Goal: Transaction & Acquisition: Purchase product/service

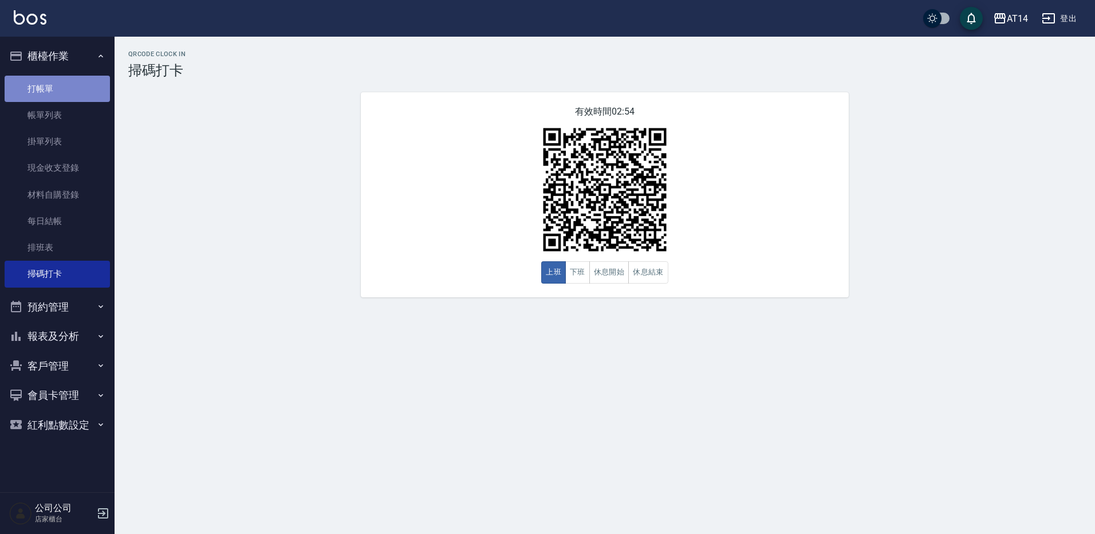
click at [26, 87] on link "打帳單" at bounding box center [57, 89] width 105 height 26
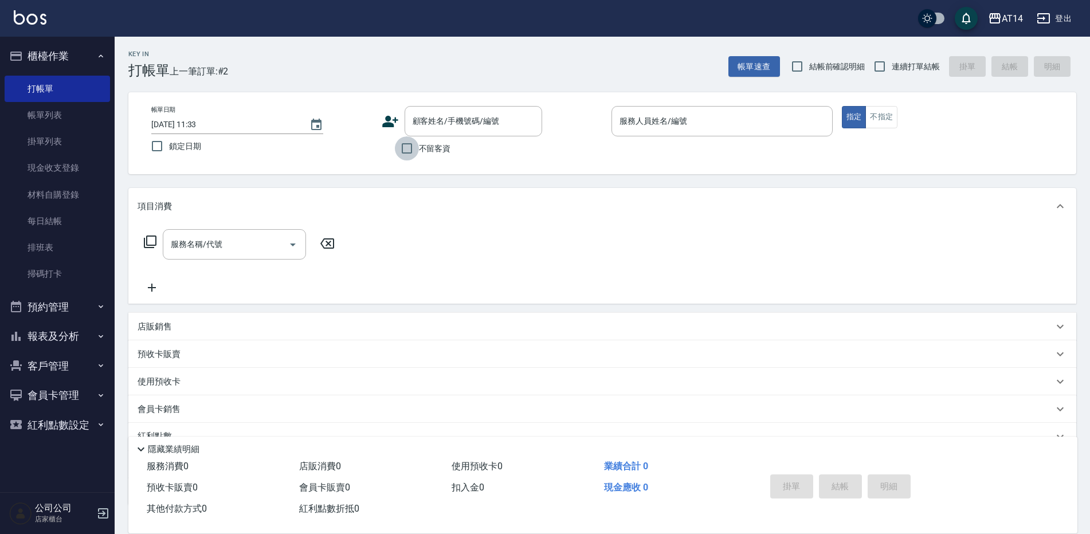
click at [411, 152] on input "不留客資" at bounding box center [407, 148] width 24 height 24
checkbox input "true"
click at [690, 125] on input "服務人員姓名/編號" at bounding box center [721, 121] width 211 height 20
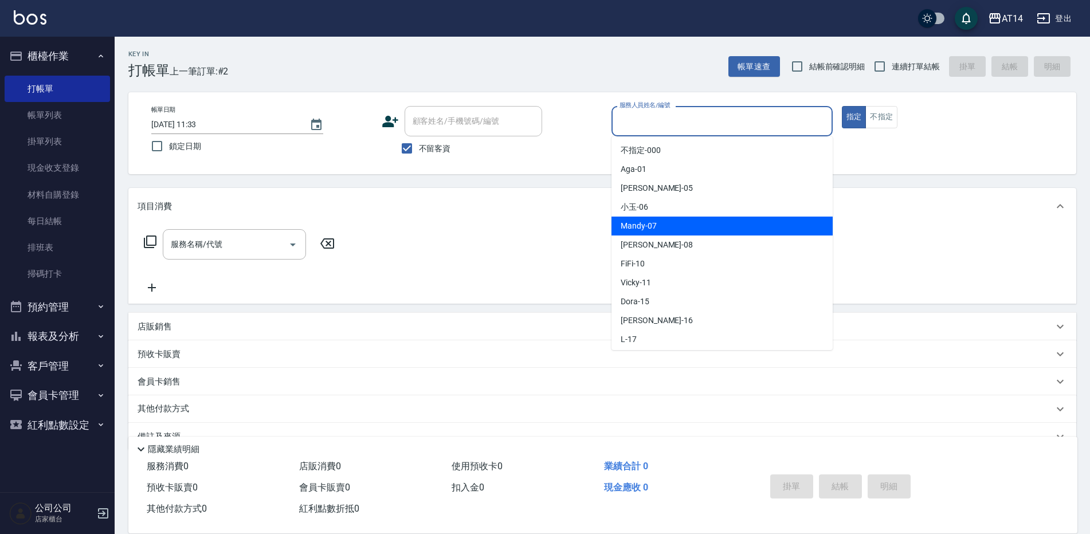
click at [630, 230] on span "Mandy -07" at bounding box center [638, 226] width 36 height 12
type input "Mandy-07"
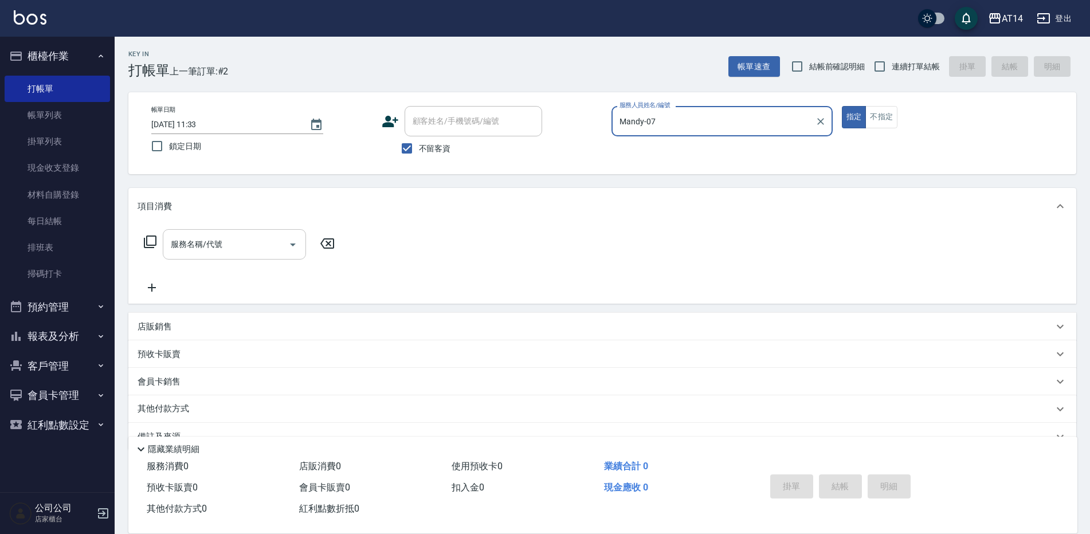
click at [294, 238] on icon "Open" at bounding box center [293, 245] width 14 height 14
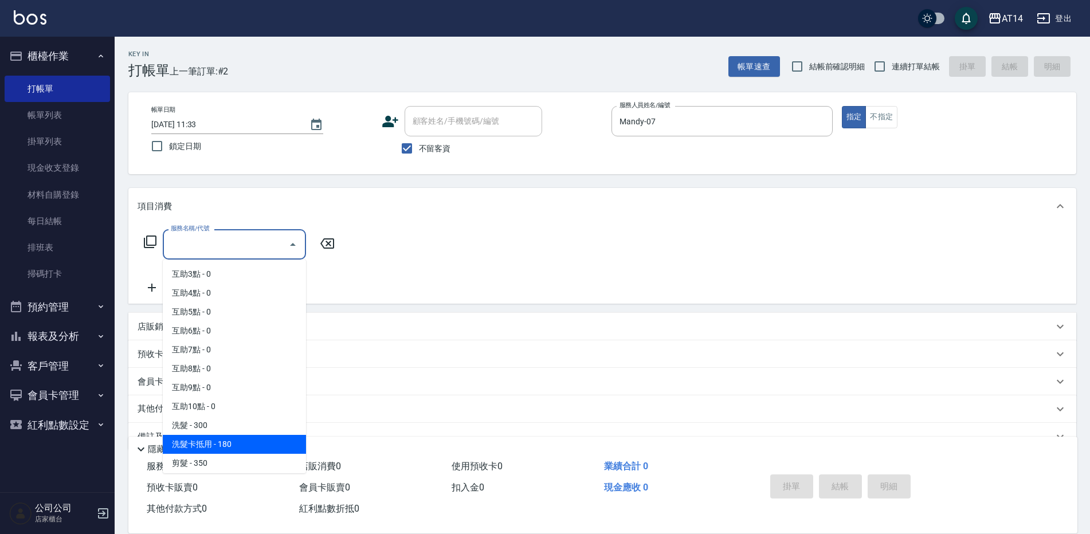
scroll to position [57, 0]
click at [202, 454] on span "洗髮+剪髮 - 500" at bounding box center [234, 462] width 143 height 19
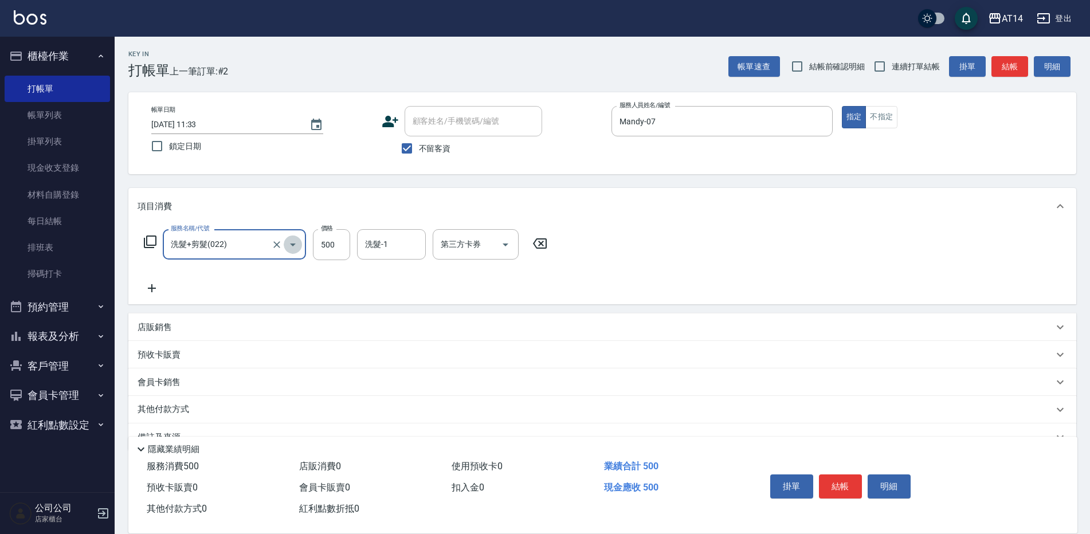
click at [292, 246] on icon "Open" at bounding box center [293, 245] width 14 height 14
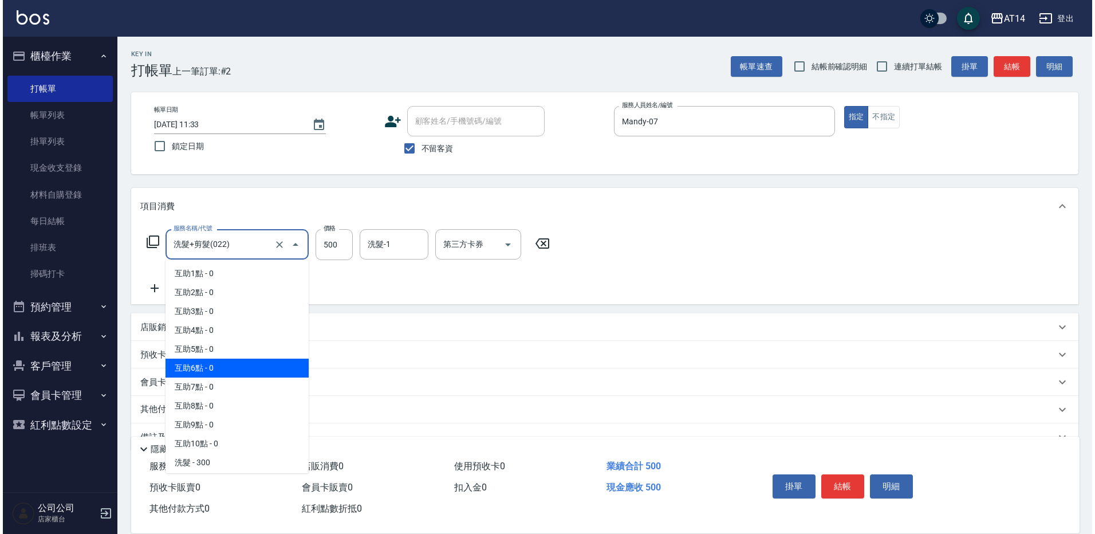
scroll to position [56, 0]
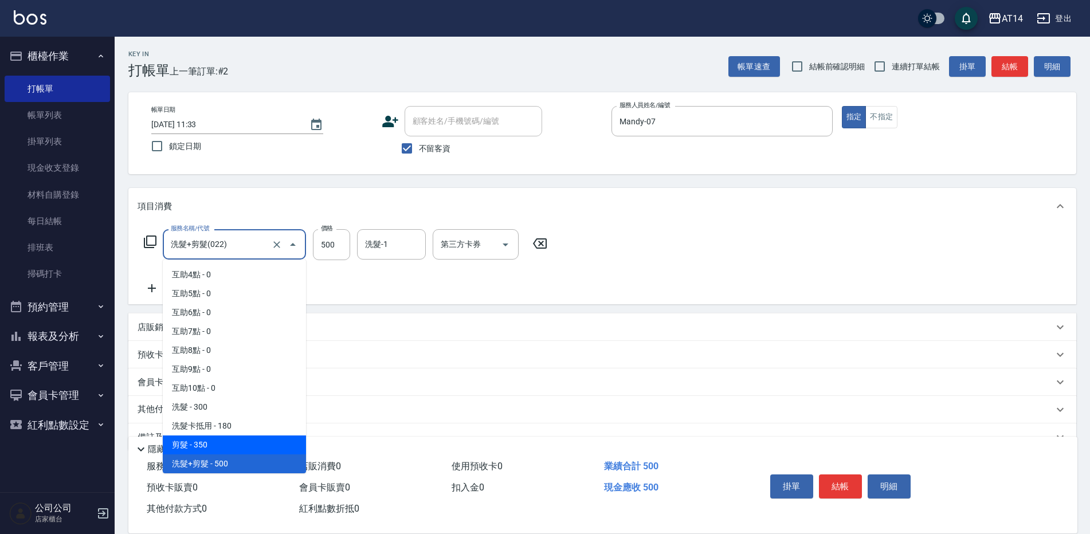
drag, startPoint x: 210, startPoint y: 443, endPoint x: 277, endPoint y: 377, distance: 94.4
click at [210, 444] on span "剪髮 - 350" at bounding box center [234, 444] width 143 height 19
type input "剪髮(021)"
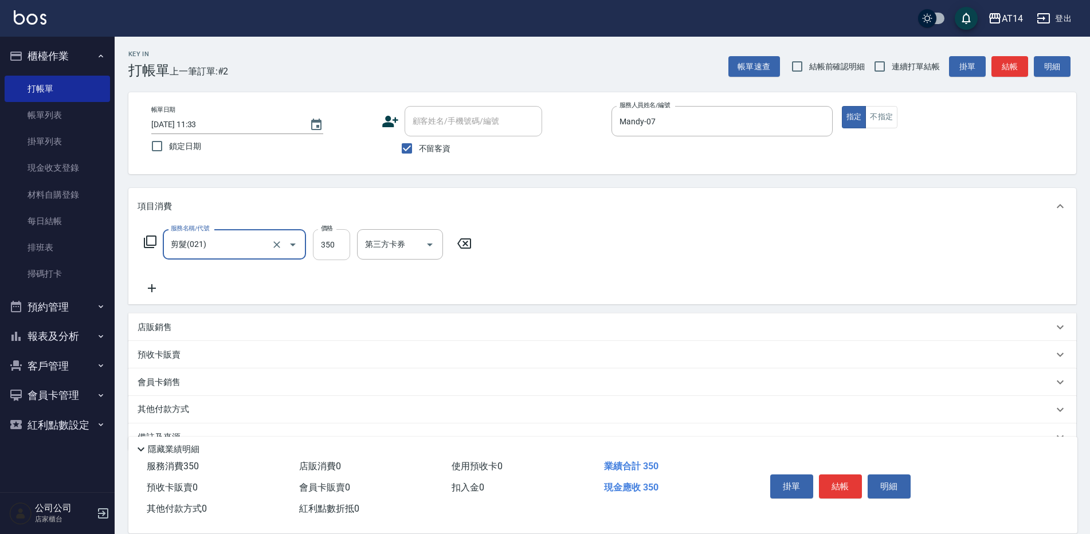
click at [329, 238] on input "350" at bounding box center [331, 244] width 37 height 31
type input "400"
click at [838, 480] on button "結帳" at bounding box center [840, 486] width 43 height 24
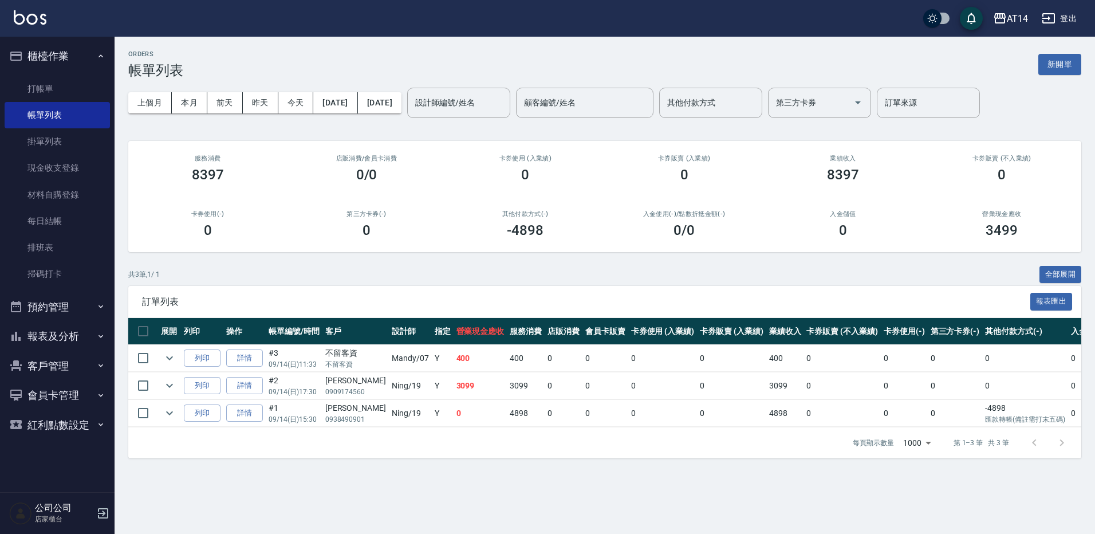
click at [73, 331] on button "報表及分析" at bounding box center [57, 336] width 105 height 30
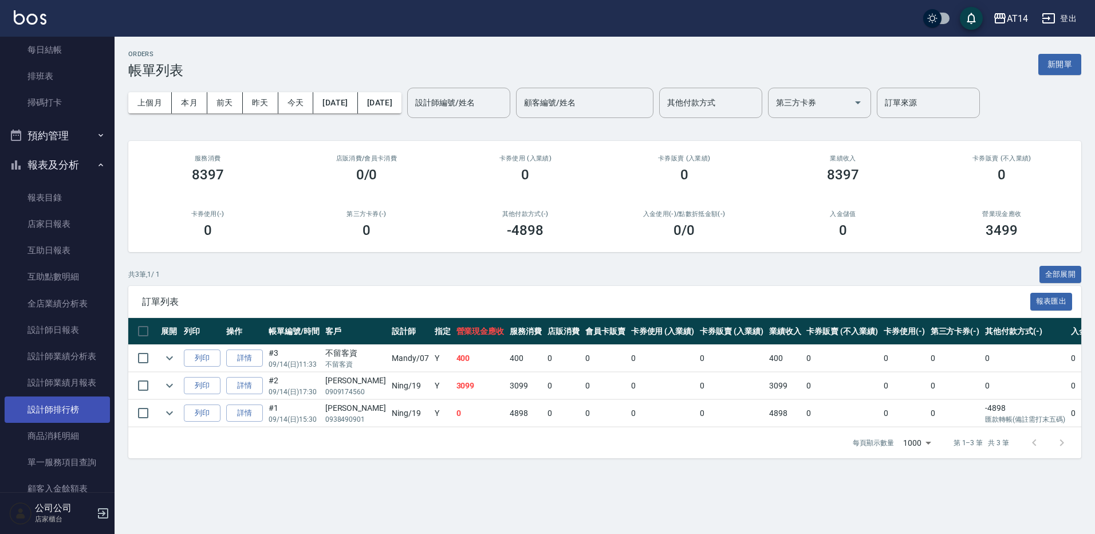
scroll to position [172, 0]
click at [82, 405] on link "設計師排行榜" at bounding box center [57, 409] width 105 height 26
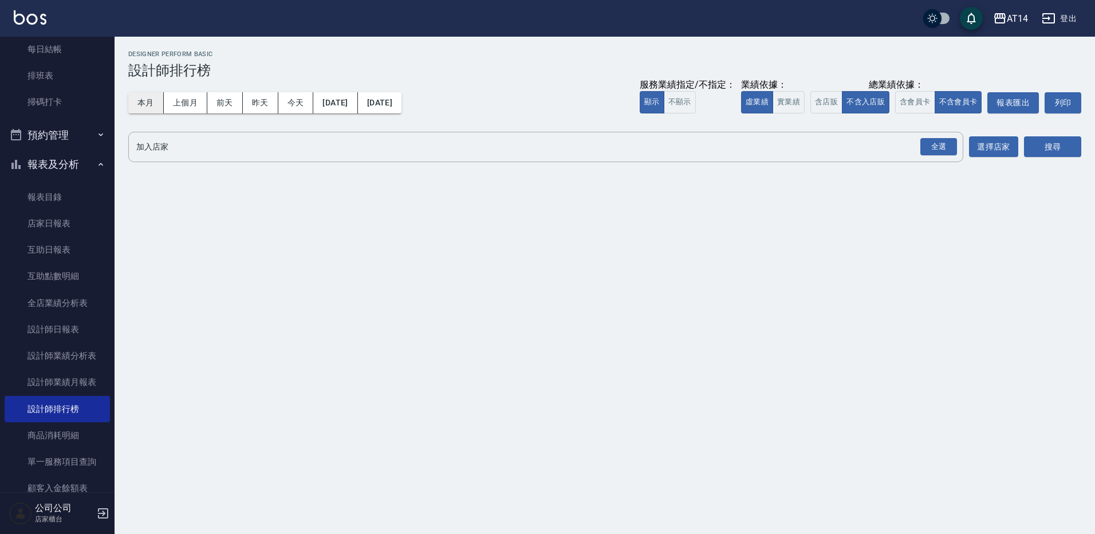
click at [144, 100] on button "本月" at bounding box center [146, 102] width 36 height 21
drag, startPoint x: 938, startPoint y: 137, endPoint x: 996, endPoint y: 140, distance: 57.4
click at [941, 138] on div "全選" at bounding box center [939, 147] width 37 height 18
click at [1038, 142] on button "搜尋" at bounding box center [1052, 147] width 57 height 21
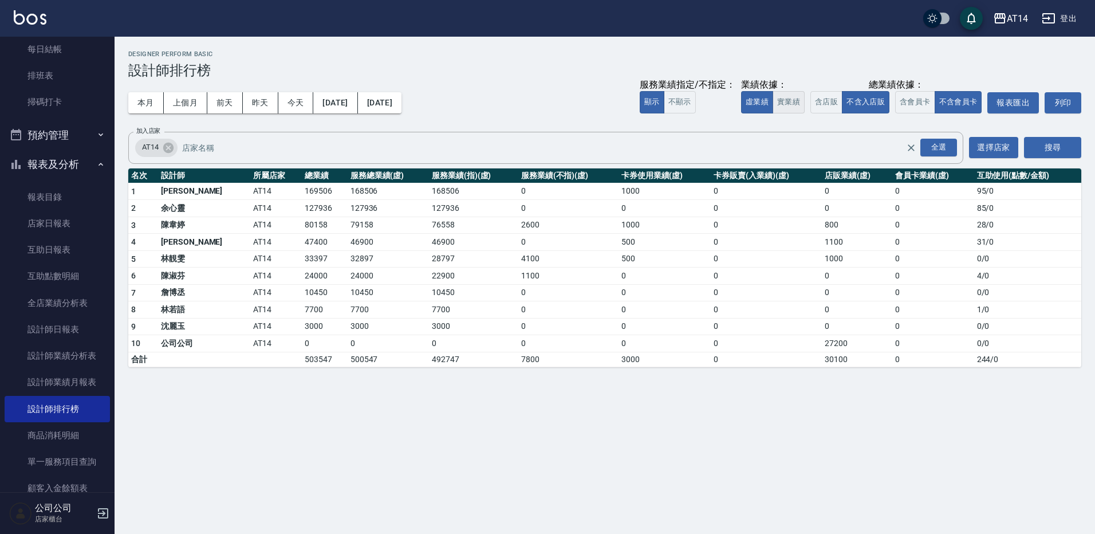
click at [787, 104] on button "實業績" at bounding box center [789, 102] width 32 height 22
click at [762, 93] on button "虛業績" at bounding box center [757, 102] width 32 height 22
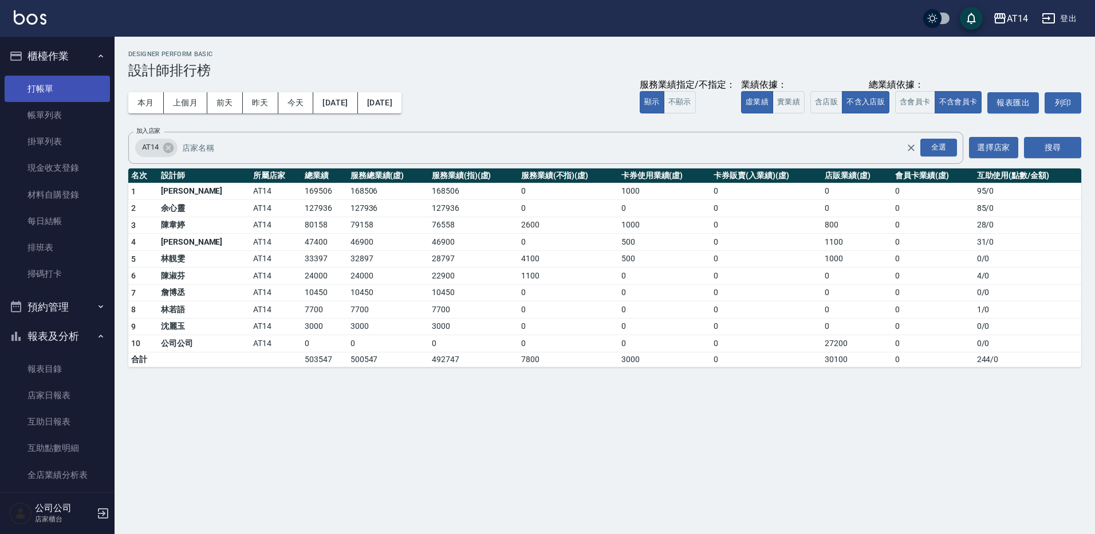
click at [57, 88] on link "打帳單" at bounding box center [57, 89] width 105 height 26
